Goal: Task Accomplishment & Management: Manage account settings

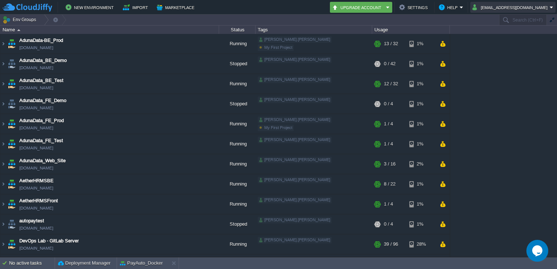
click at [493, 5] on button "[EMAIL_ADDRESS][DOMAIN_NAME]" at bounding box center [511, 7] width 77 height 9
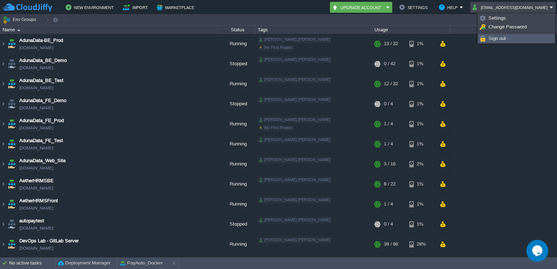
click at [503, 38] on span "Sign out" at bounding box center [498, 38] width 18 height 5
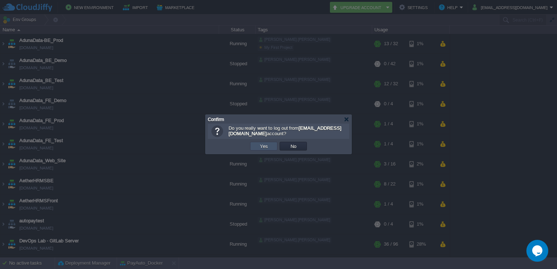
click at [263, 145] on button "Yes" at bounding box center [264, 146] width 12 height 7
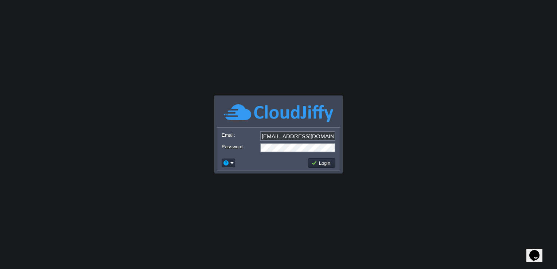
click at [325, 136] on input "[EMAIL_ADDRESS][DOMAIN_NAME]" at bounding box center [297, 135] width 75 height 9
click at [321, 163] on button "Login" at bounding box center [321, 163] width 21 height 7
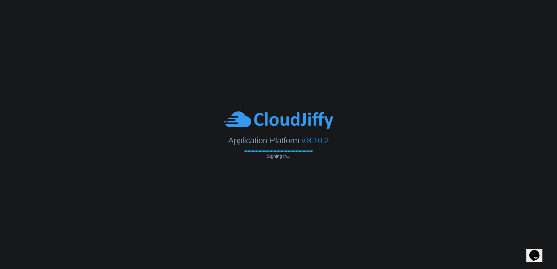
type input "[EMAIL_ADDRESS][DOMAIN_NAME]"
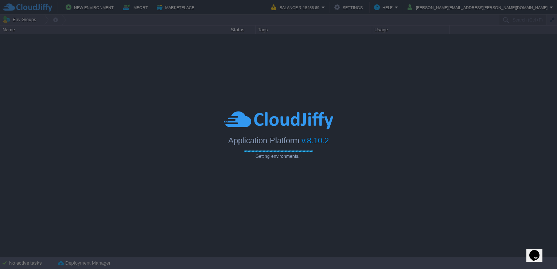
click at [403, 111] on div at bounding box center [278, 121] width 557 height 20
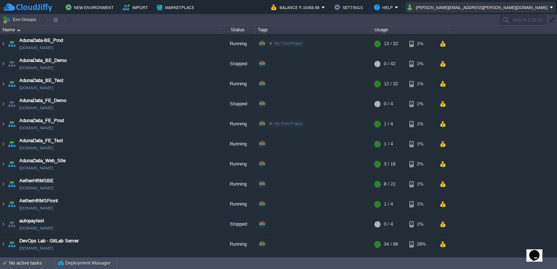
click at [494, 4] on button "[PERSON_NAME][EMAIL_ADDRESS][PERSON_NAME][DOMAIN_NAME]" at bounding box center [479, 7] width 142 height 9
click at [365, 8] on button "Settings" at bounding box center [349, 7] width 31 height 9
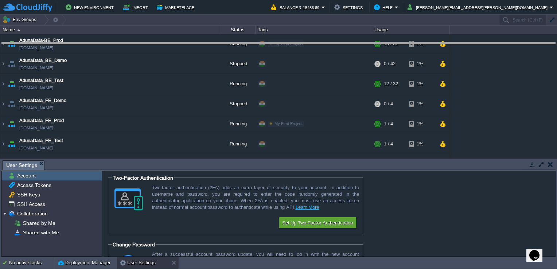
drag, startPoint x: 234, startPoint y: 164, endPoint x: 271, endPoint y: 45, distance: 124.4
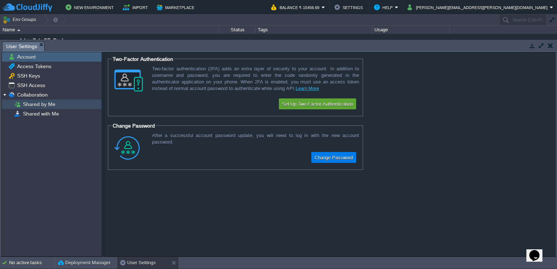
click at [55, 106] on div "Shared by Me" at bounding box center [52, 104] width 100 height 9
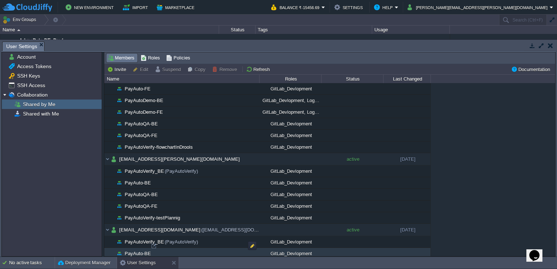
scroll to position [1125, 0]
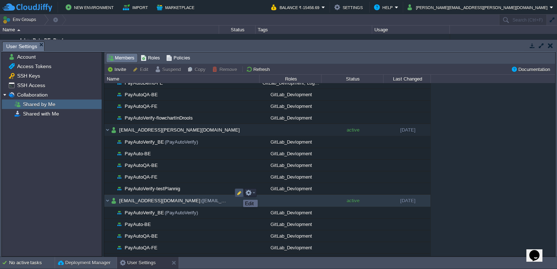
click at [238, 193] on button "button" at bounding box center [239, 193] width 7 height 7
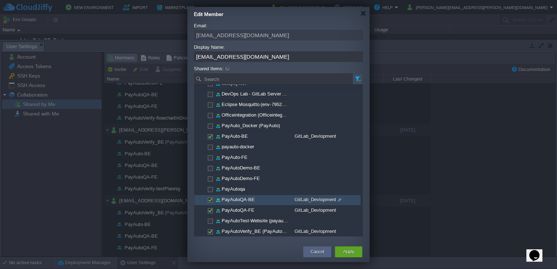
scroll to position [133, 0]
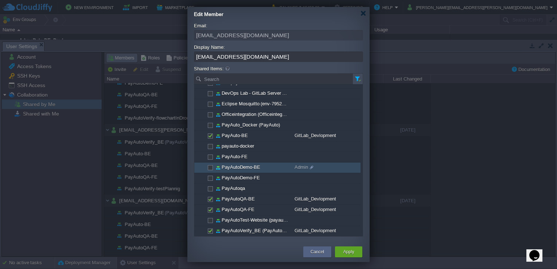
click at [209, 166] on span at bounding box center [209, 166] width 1 height 5
checkbox input "true"
click at [311, 165] on span at bounding box center [310, 167] width 5 height 9
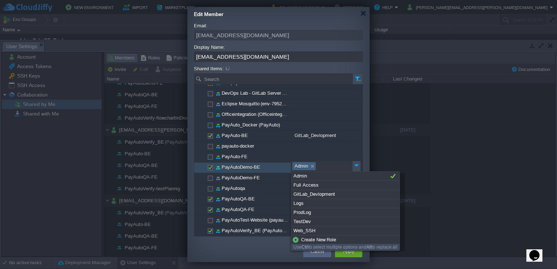
click at [313, 166] on link at bounding box center [312, 166] width 6 height 7
click at [309, 193] on div "GitLab_Devlopment" at bounding box center [345, 194] width 108 height 9
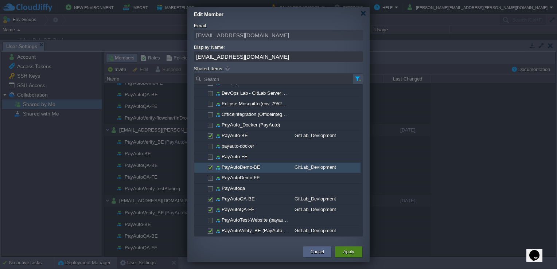
click at [346, 251] on button "Apply" at bounding box center [348, 251] width 11 height 7
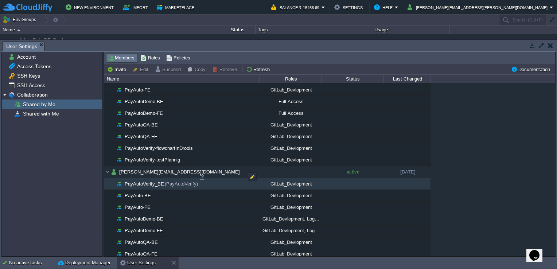
scroll to position [1136, 0]
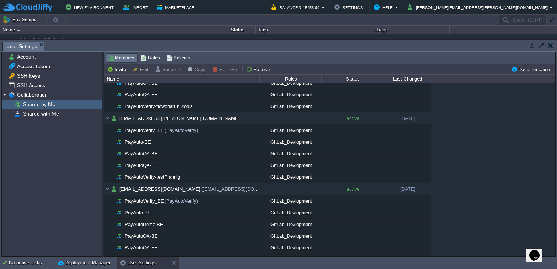
click at [550, 44] on button "button" at bounding box center [550, 45] width 5 height 7
